Goal: Task Accomplishment & Management: Manage account settings

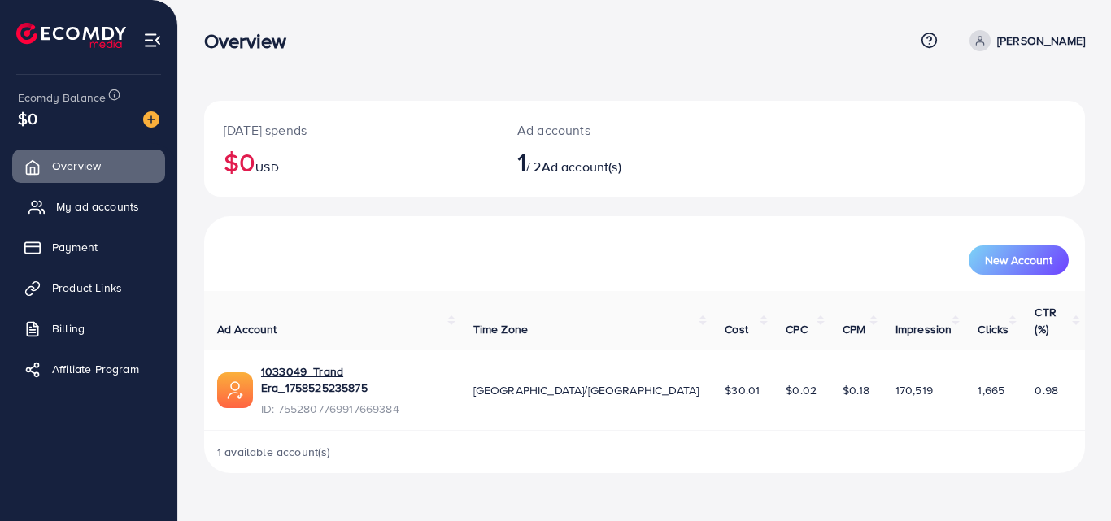
click at [86, 212] on span "My ad accounts" at bounding box center [97, 206] width 83 height 16
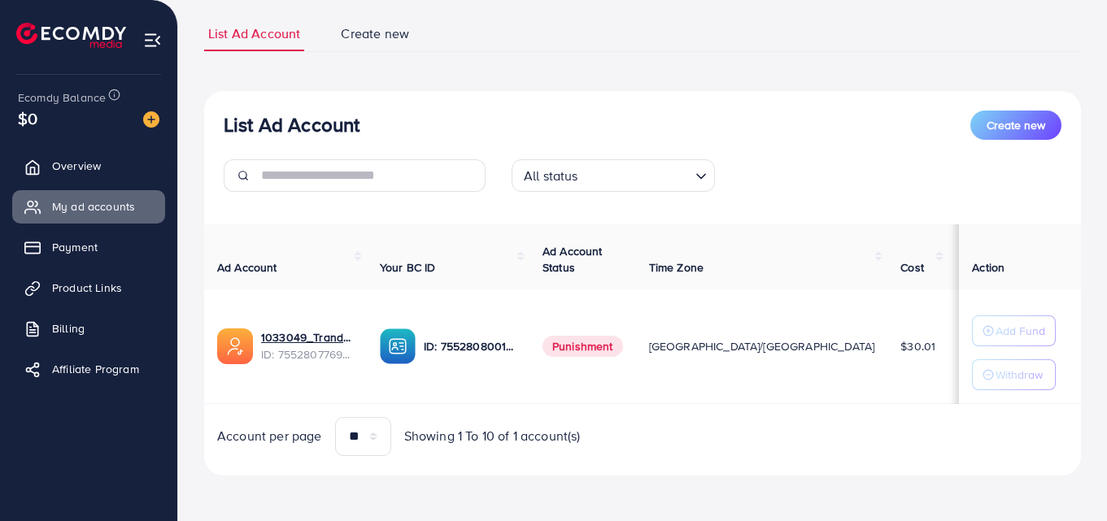
scroll to position [108, 0]
drag, startPoint x: 749, startPoint y: 344, endPoint x: 778, endPoint y: 339, distance: 29.7
click at [887, 339] on td "$30.01" at bounding box center [917, 346] width 61 height 115
drag, startPoint x: 746, startPoint y: 348, endPoint x: 728, endPoint y: 369, distance: 27.7
click at [900, 348] on span "$30.01" at bounding box center [917, 346] width 35 height 16
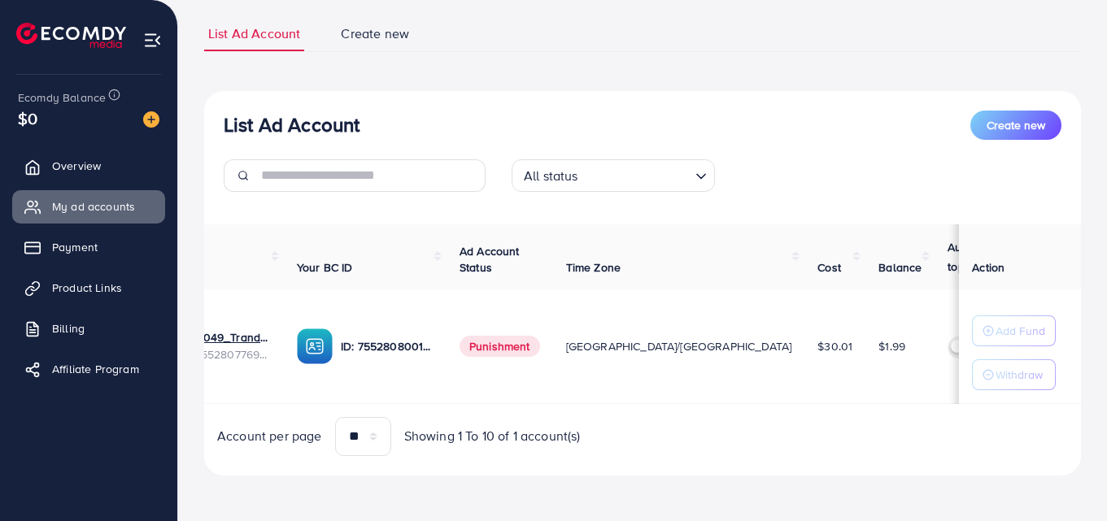
scroll to position [0, 107]
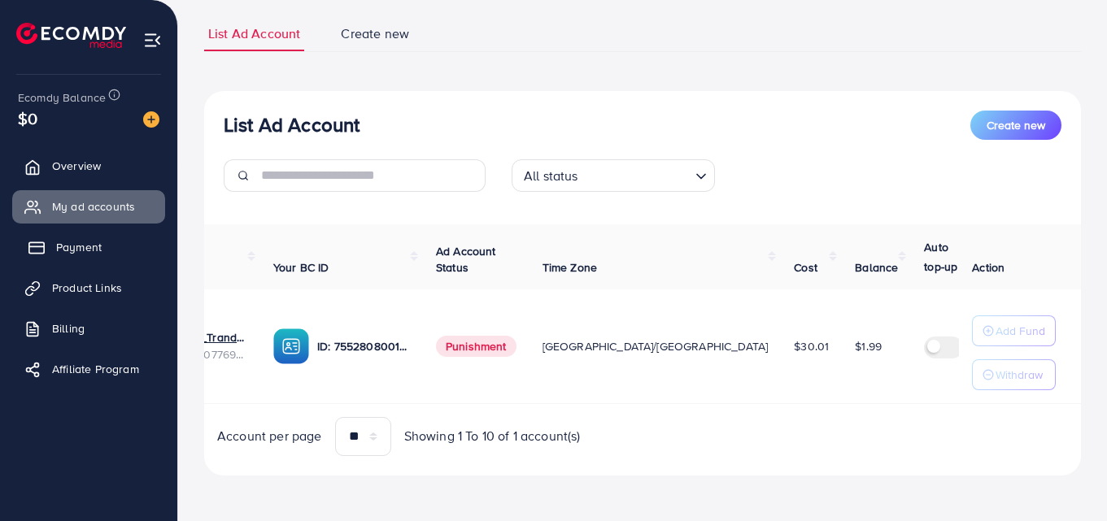
click at [84, 261] on link "Payment" at bounding box center [88, 247] width 153 height 33
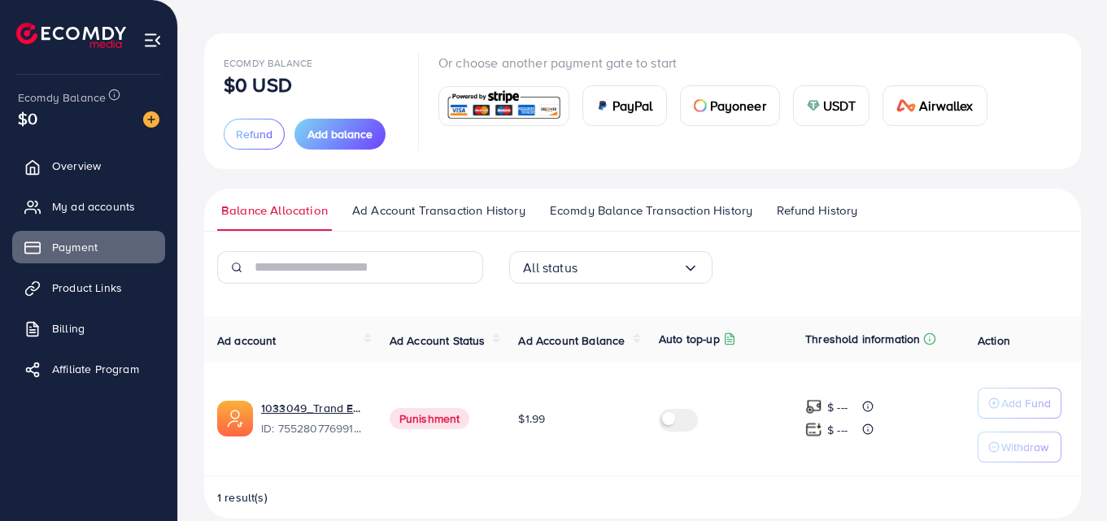
scroll to position [64, 0]
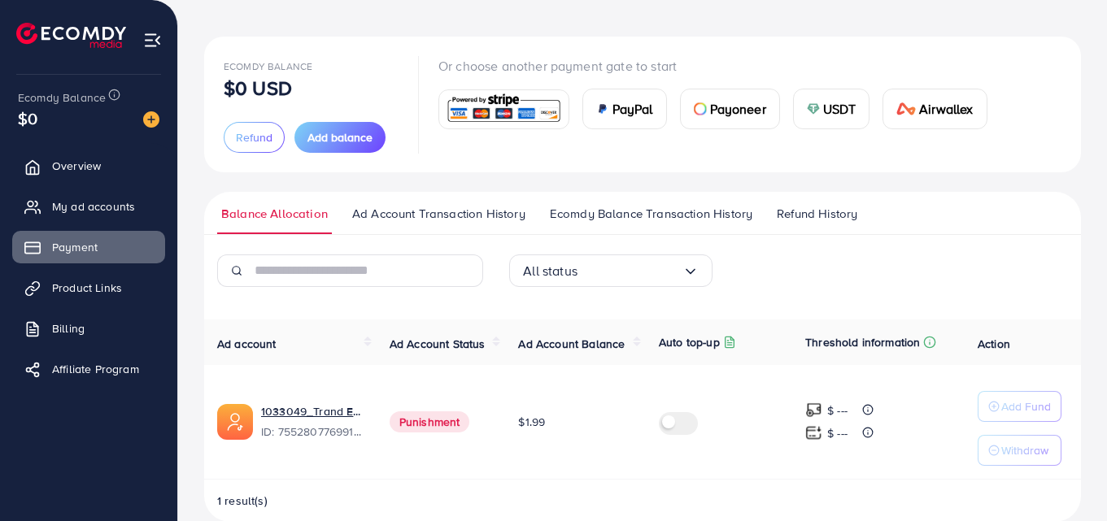
click at [801, 218] on span "Refund History" at bounding box center [816, 214] width 80 height 18
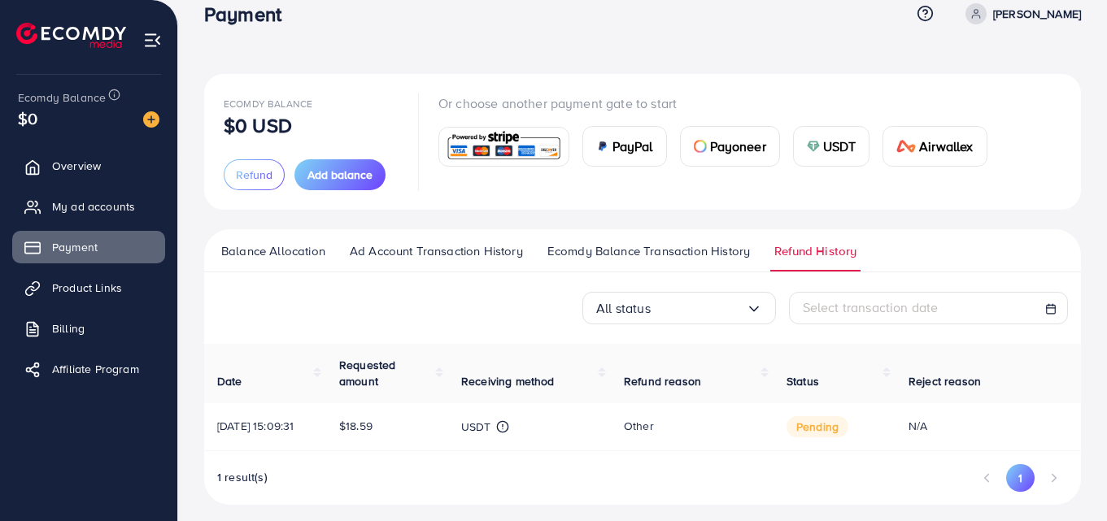
scroll to position [52, 0]
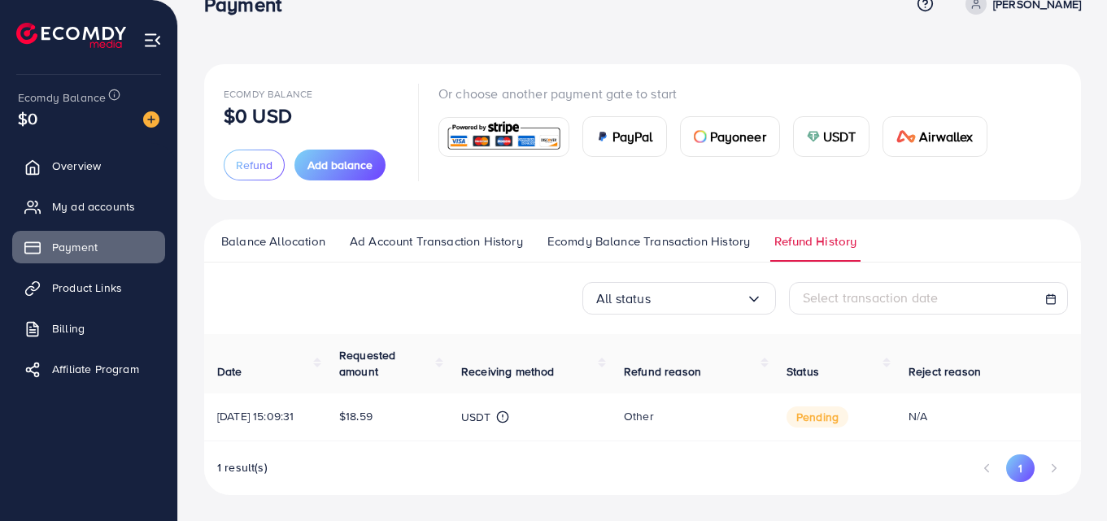
drag, startPoint x: 831, startPoint y: 406, endPoint x: 850, endPoint y: 402, distance: 19.0
click at [850, 402] on td "pending" at bounding box center [834, 418] width 122 height 48
click at [799, 407] on span "pending" at bounding box center [817, 417] width 62 height 21
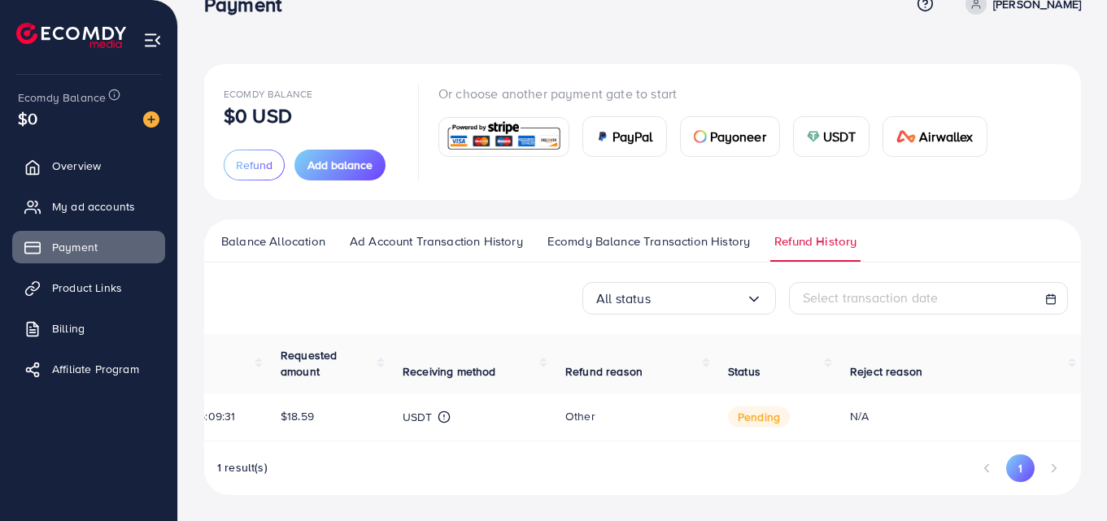
click at [1014, 466] on button "1" at bounding box center [1020, 468] width 28 height 28
click at [117, 288] on span "Product Links" at bounding box center [91, 288] width 70 height 16
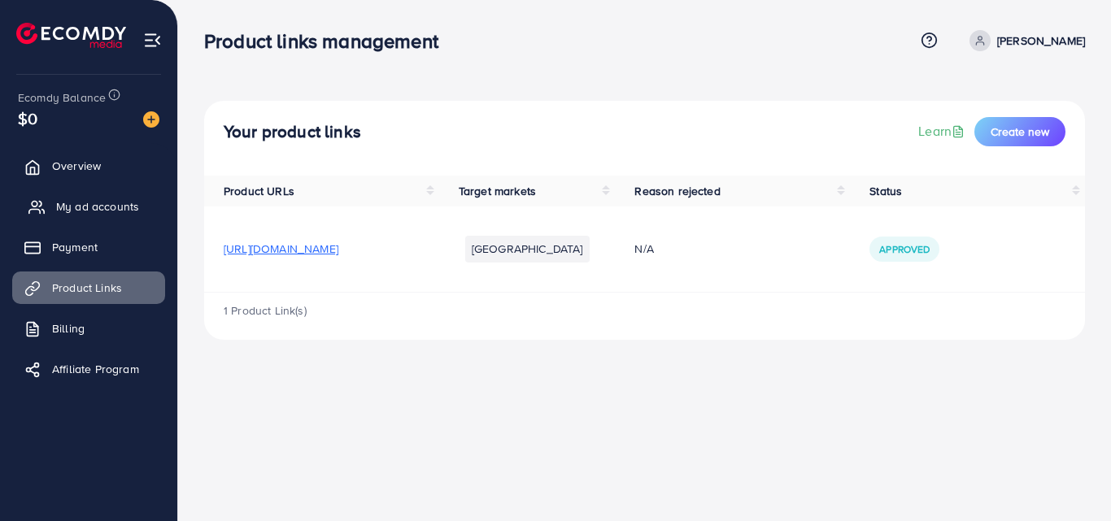
click at [98, 212] on span "My ad accounts" at bounding box center [97, 206] width 83 height 16
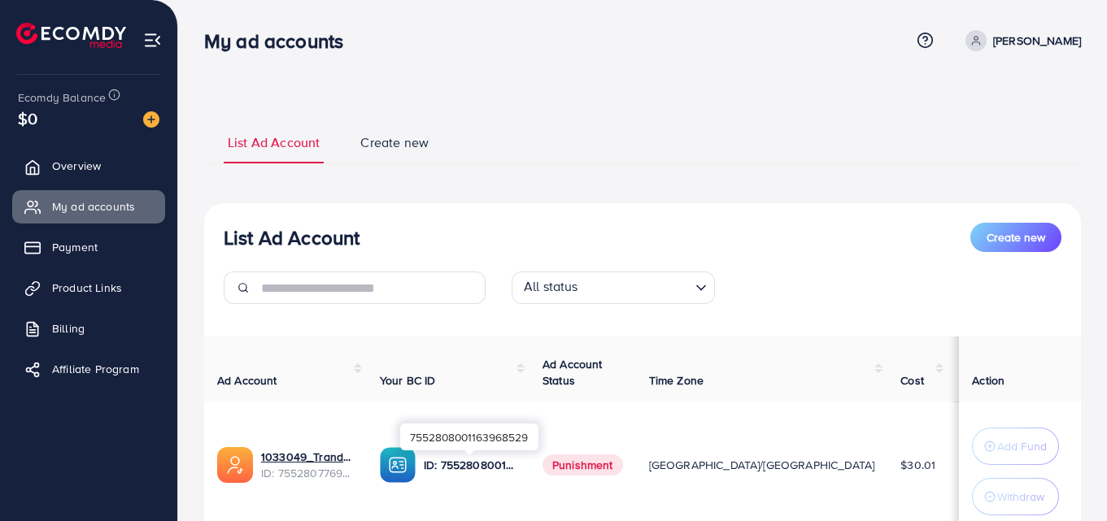
click at [451, 470] on p "ID: 7552808001163968529" at bounding box center [470, 465] width 93 height 20
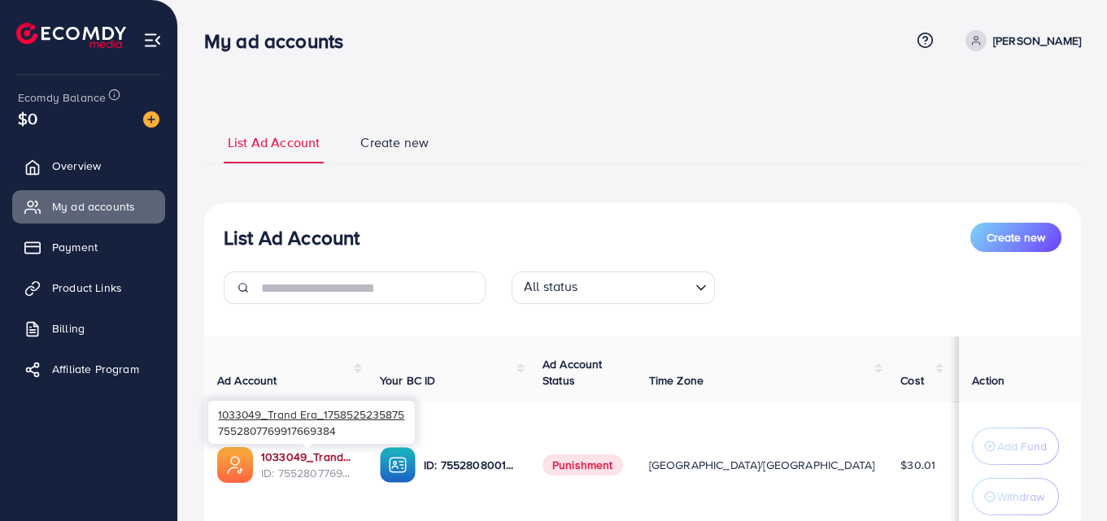
click at [307, 457] on link "1033049_Trand Era_1758525235875" at bounding box center [307, 457] width 93 height 16
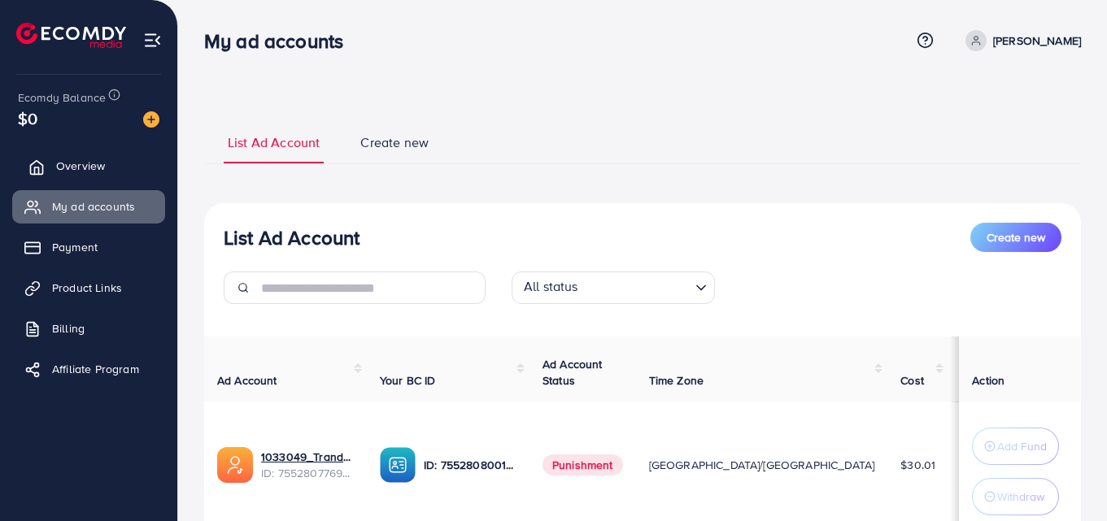
click at [101, 168] on span "Overview" at bounding box center [80, 166] width 49 height 16
